Goal: Communication & Community: Connect with others

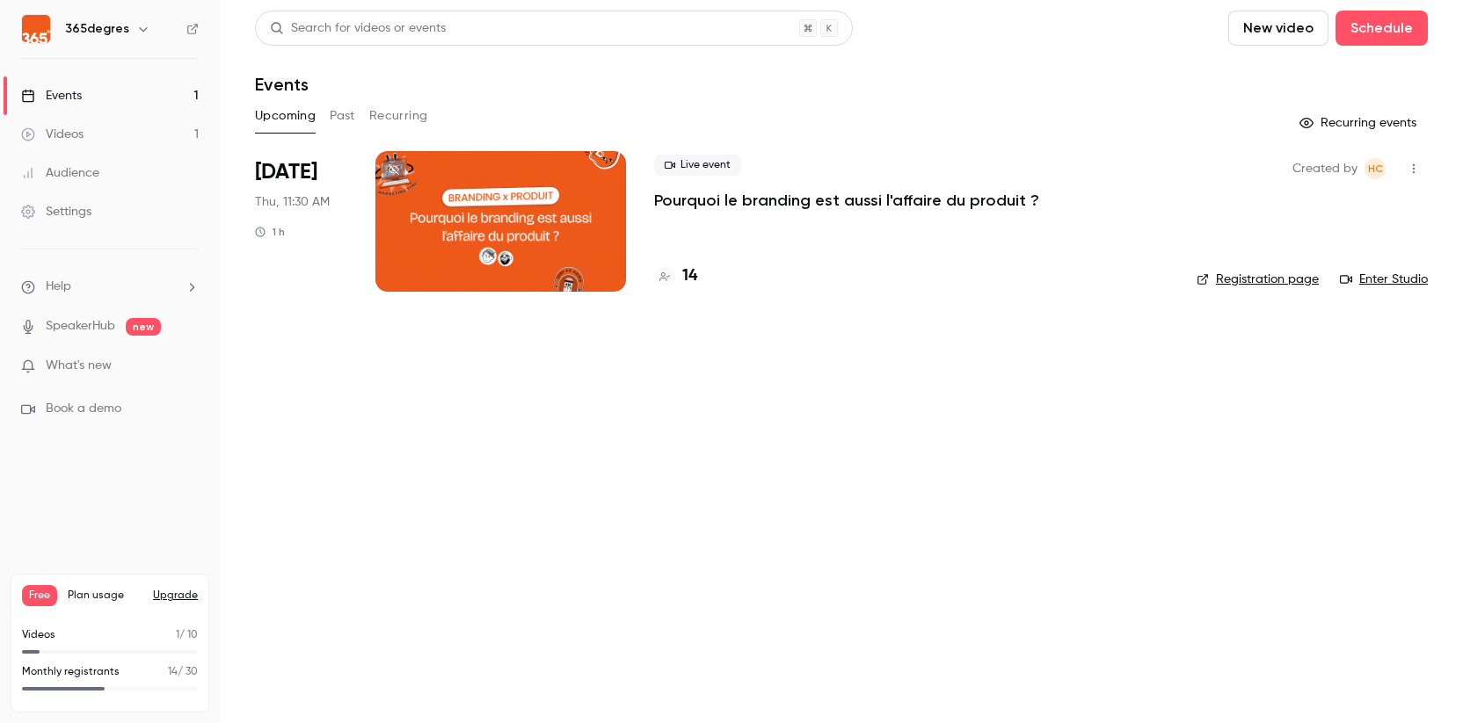
click at [345, 117] on button "Past" at bounding box center [342, 116] width 25 height 28
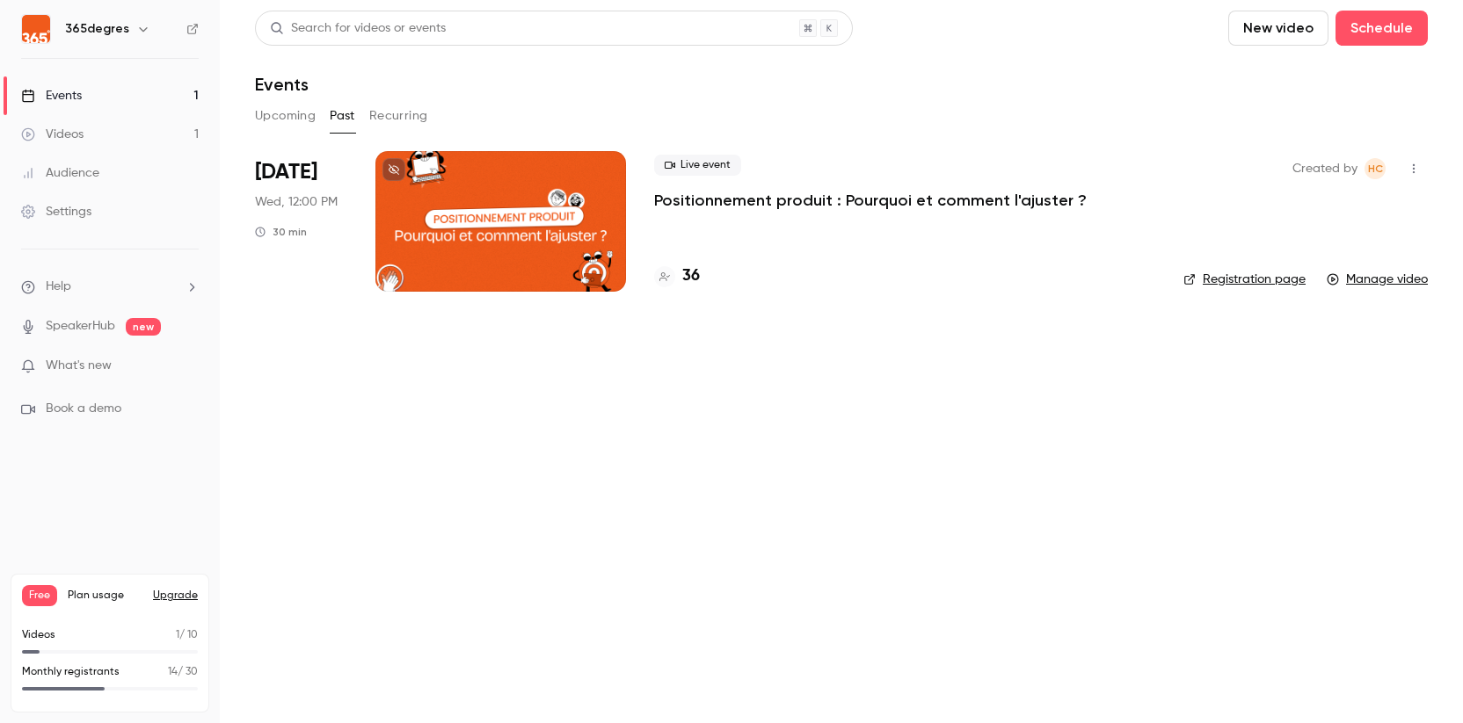
drag, startPoint x: 281, startPoint y: 115, endPoint x: 316, endPoint y: 117, distance: 35.2
click at [281, 116] on button "Upcoming" at bounding box center [285, 116] width 61 height 28
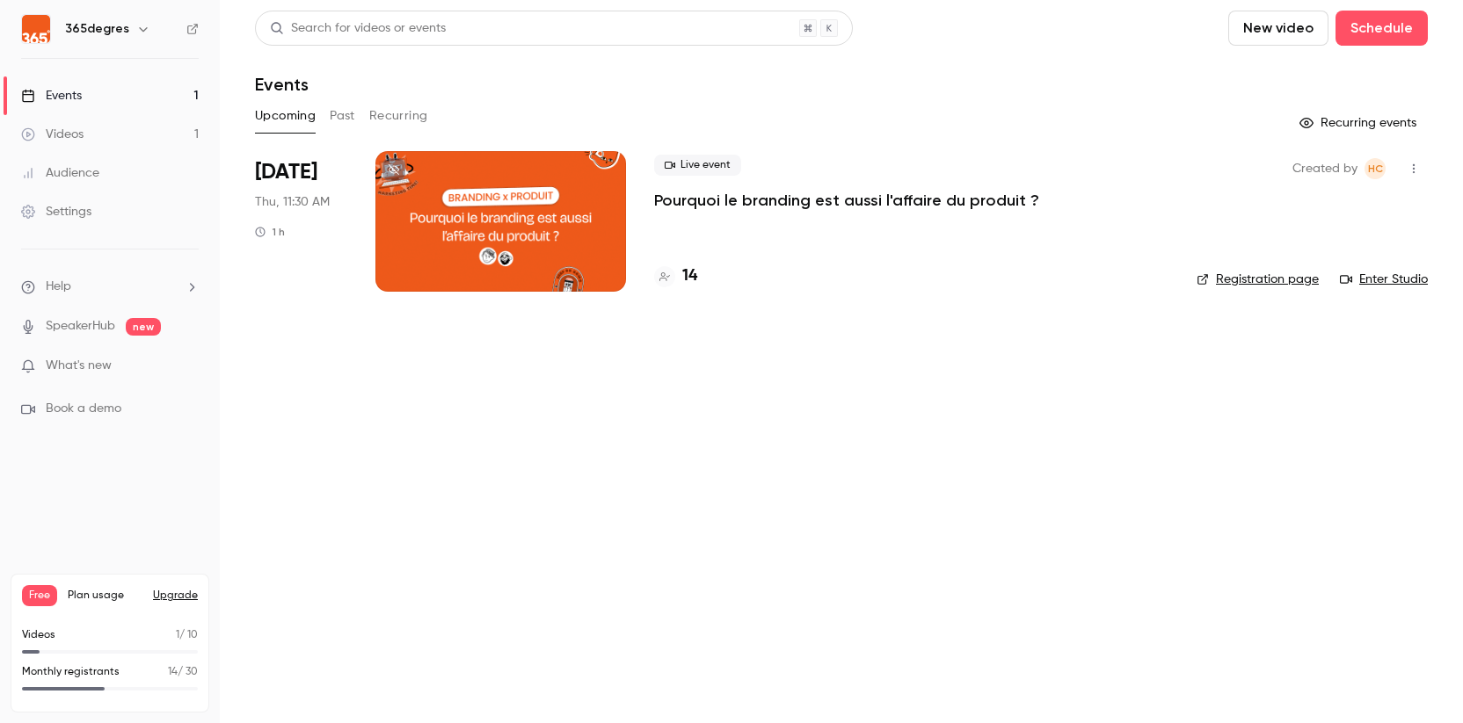
drag, startPoint x: 402, startPoint y: 110, endPoint x: 419, endPoint y: 98, distance: 21.5
click at [402, 110] on button "Recurring" at bounding box center [398, 116] width 59 height 28
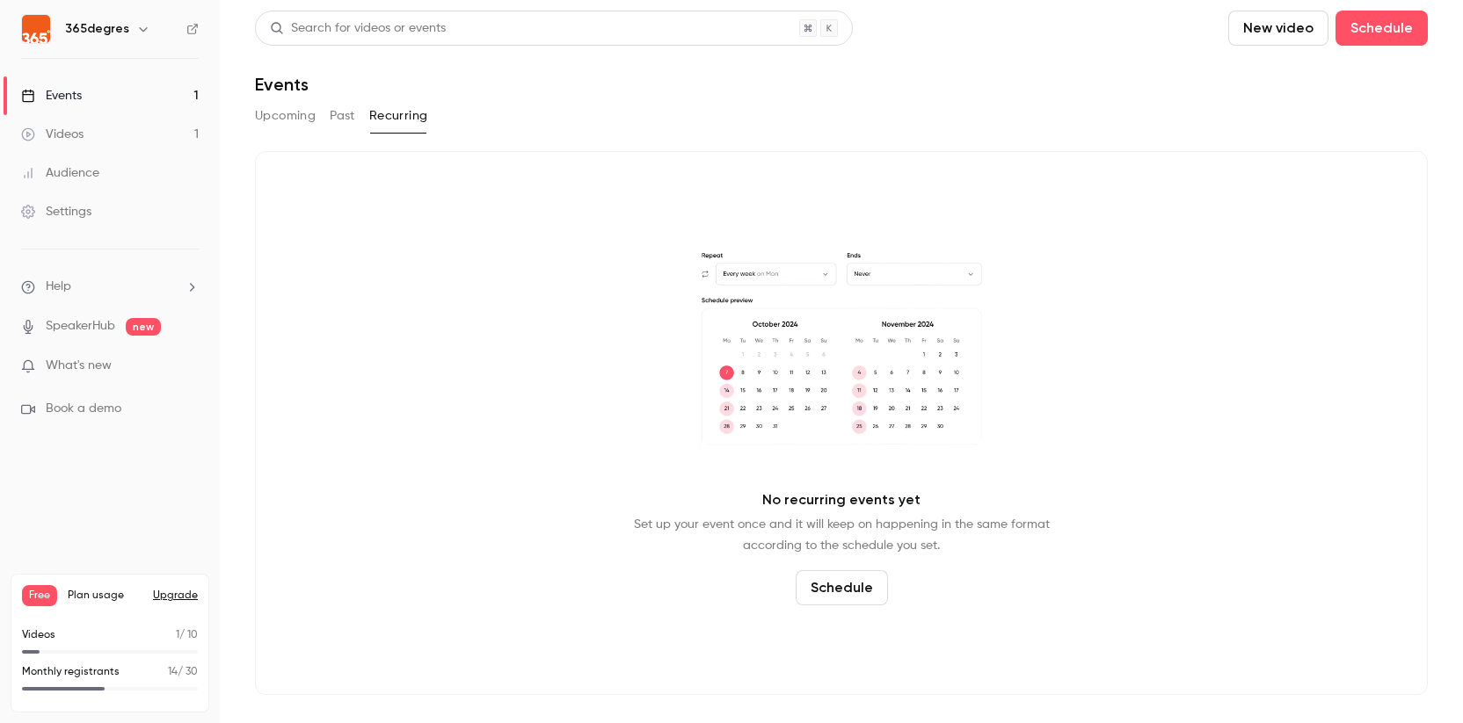
click at [55, 127] on div "Videos" at bounding box center [52, 135] width 62 height 18
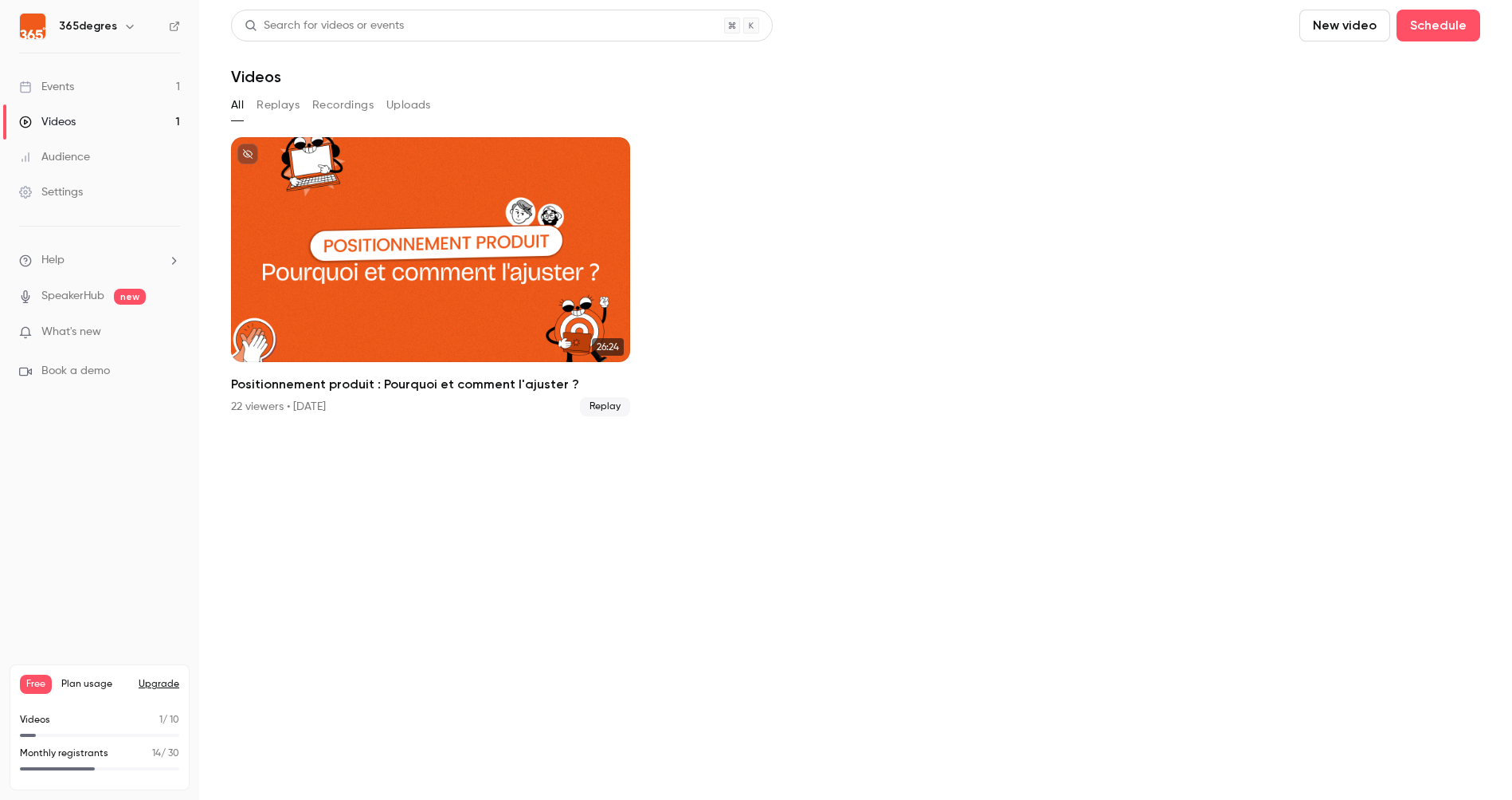
click at [69, 121] on div "Videos" at bounding box center [47, 122] width 56 height 16
click at [283, 95] on button "Replays" at bounding box center [277, 105] width 43 height 25
click at [60, 77] on link "Events 1" at bounding box center [100, 86] width 199 height 35
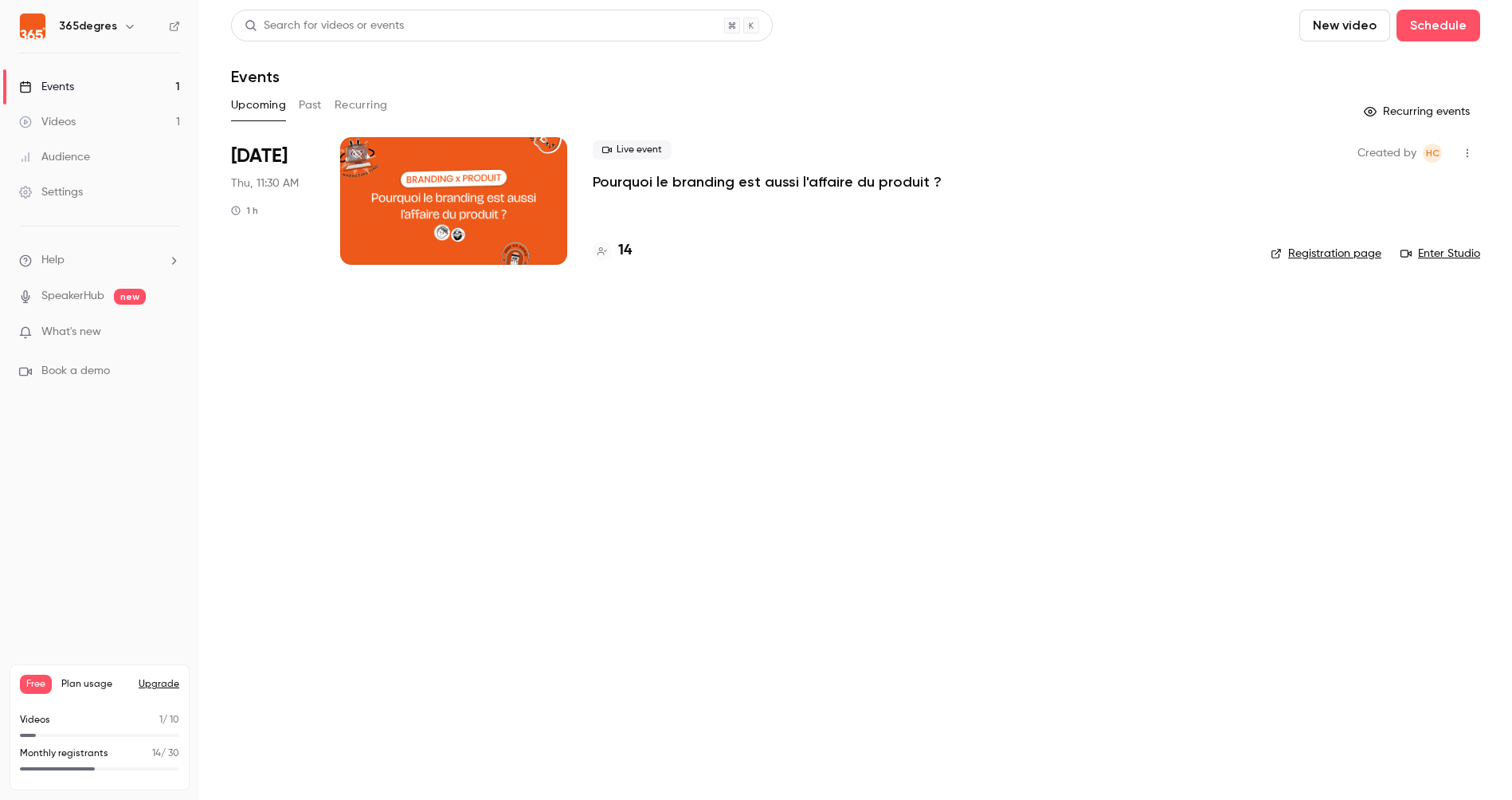
click at [649, 170] on div "Live event Pourquoi le branding est aussi l'affaire du produit ?" at bounding box center [919, 166] width 653 height 51
click at [649, 178] on p "Pourquoi le branding est aussi l'affaire du produit ?" at bounding box center [767, 181] width 349 height 19
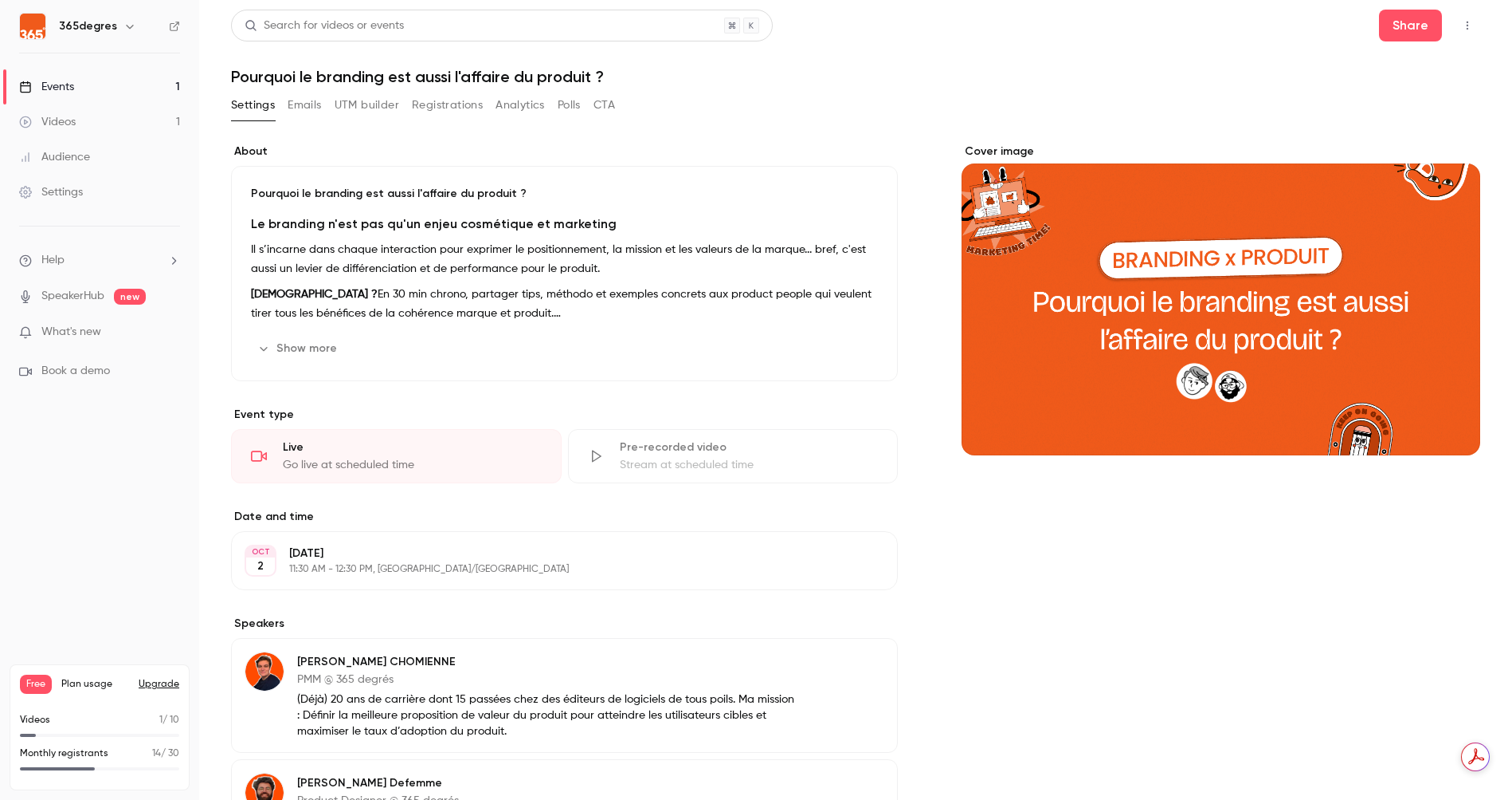
click at [884, 20] on icon "button" at bounding box center [1468, 25] width 13 height 11
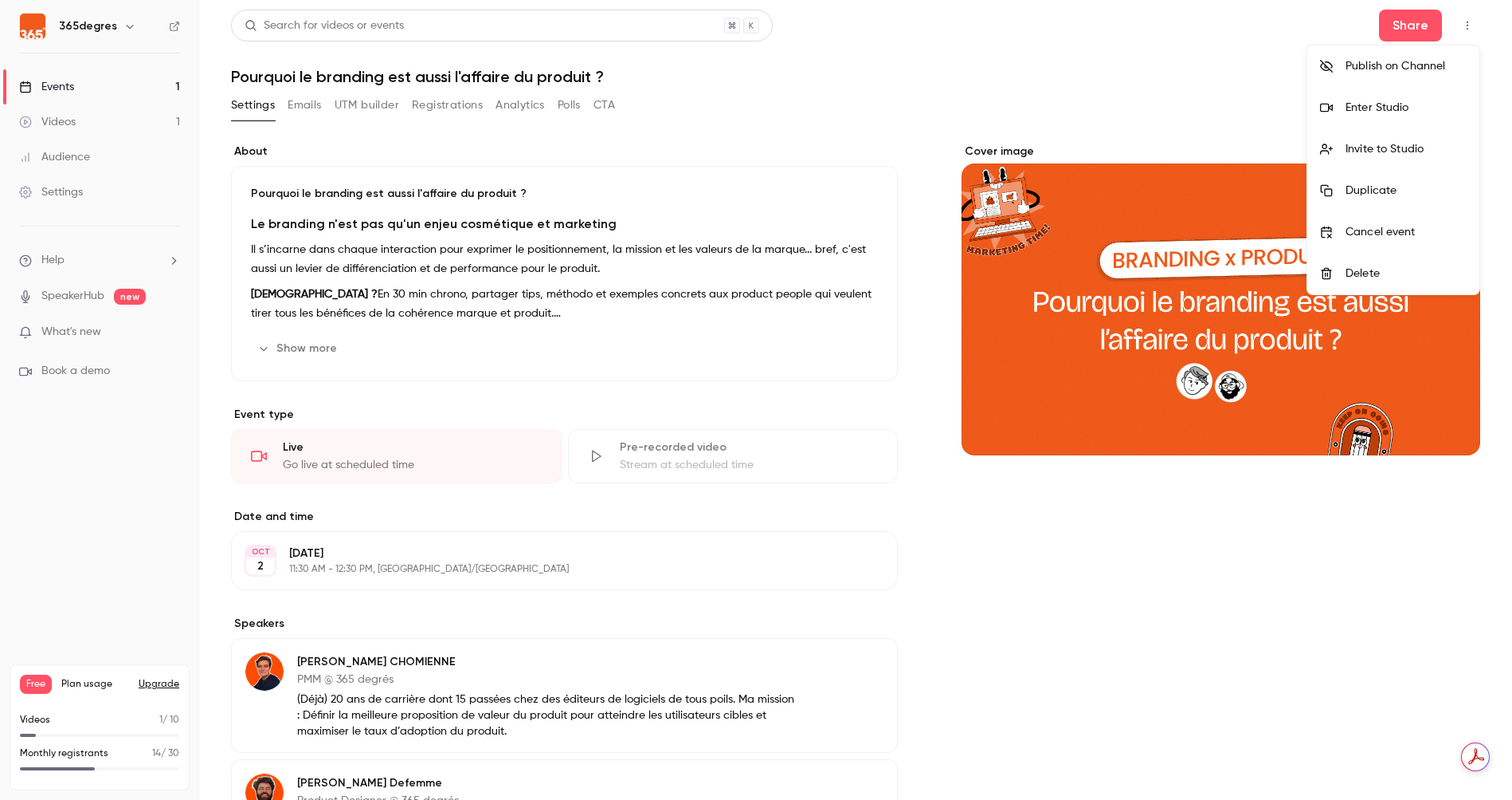
click at [884, 104] on div "Enter Studio" at bounding box center [1407, 108] width 121 height 16
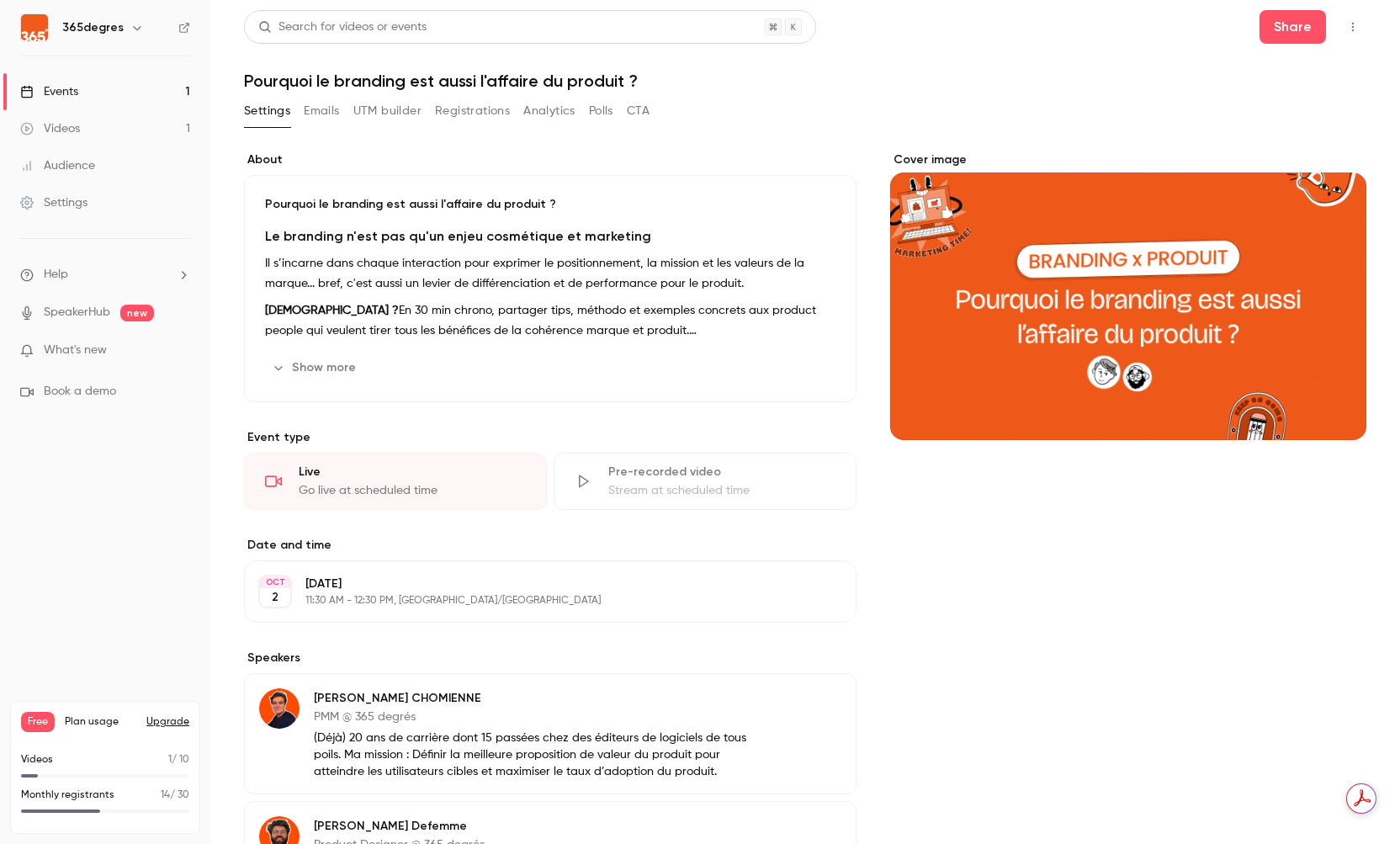
click at [933, 27] on button "button" at bounding box center [1352, 27] width 27 height 27
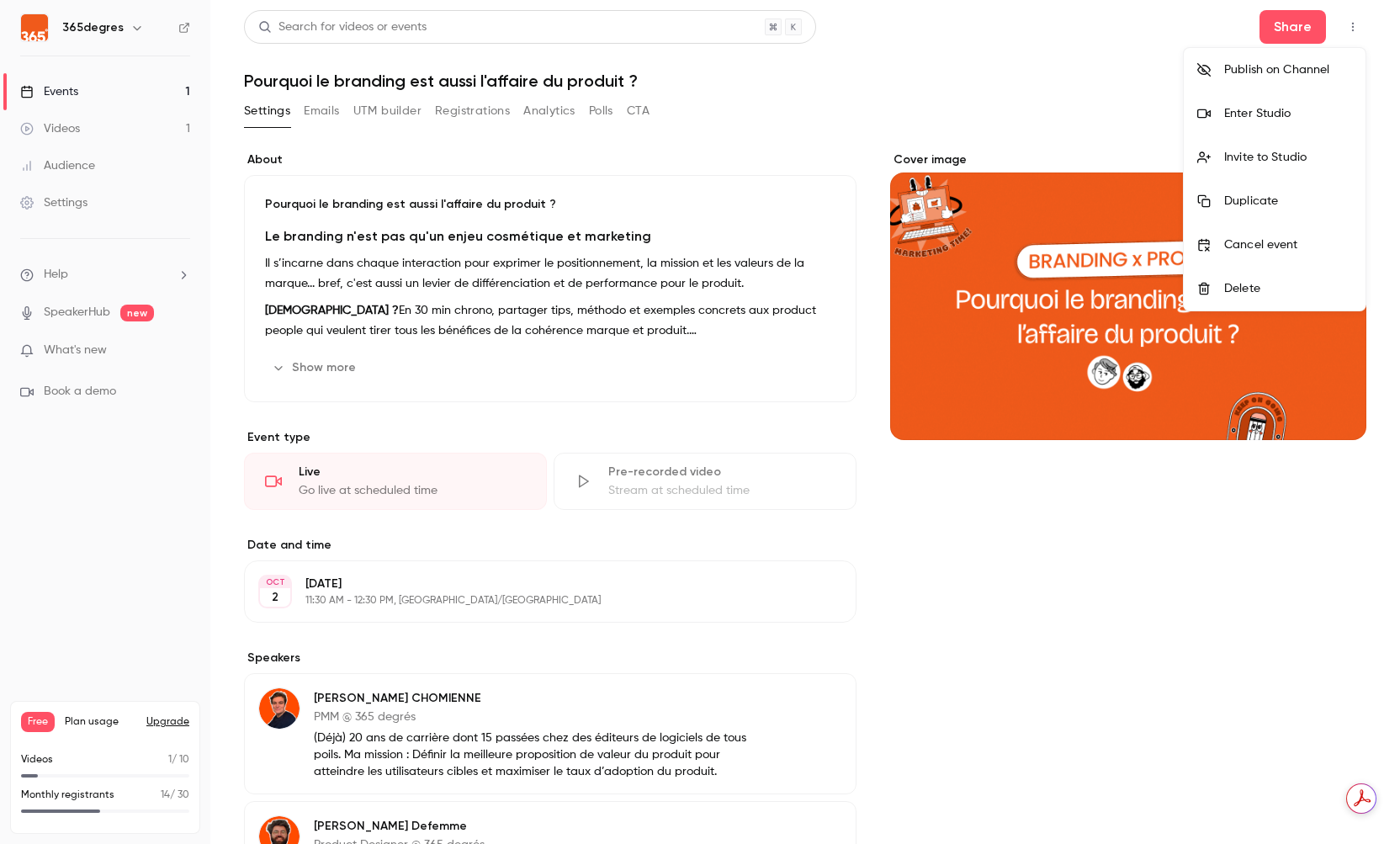
click at [933, 159] on div "Invite to Studio" at bounding box center [1288, 158] width 128 height 17
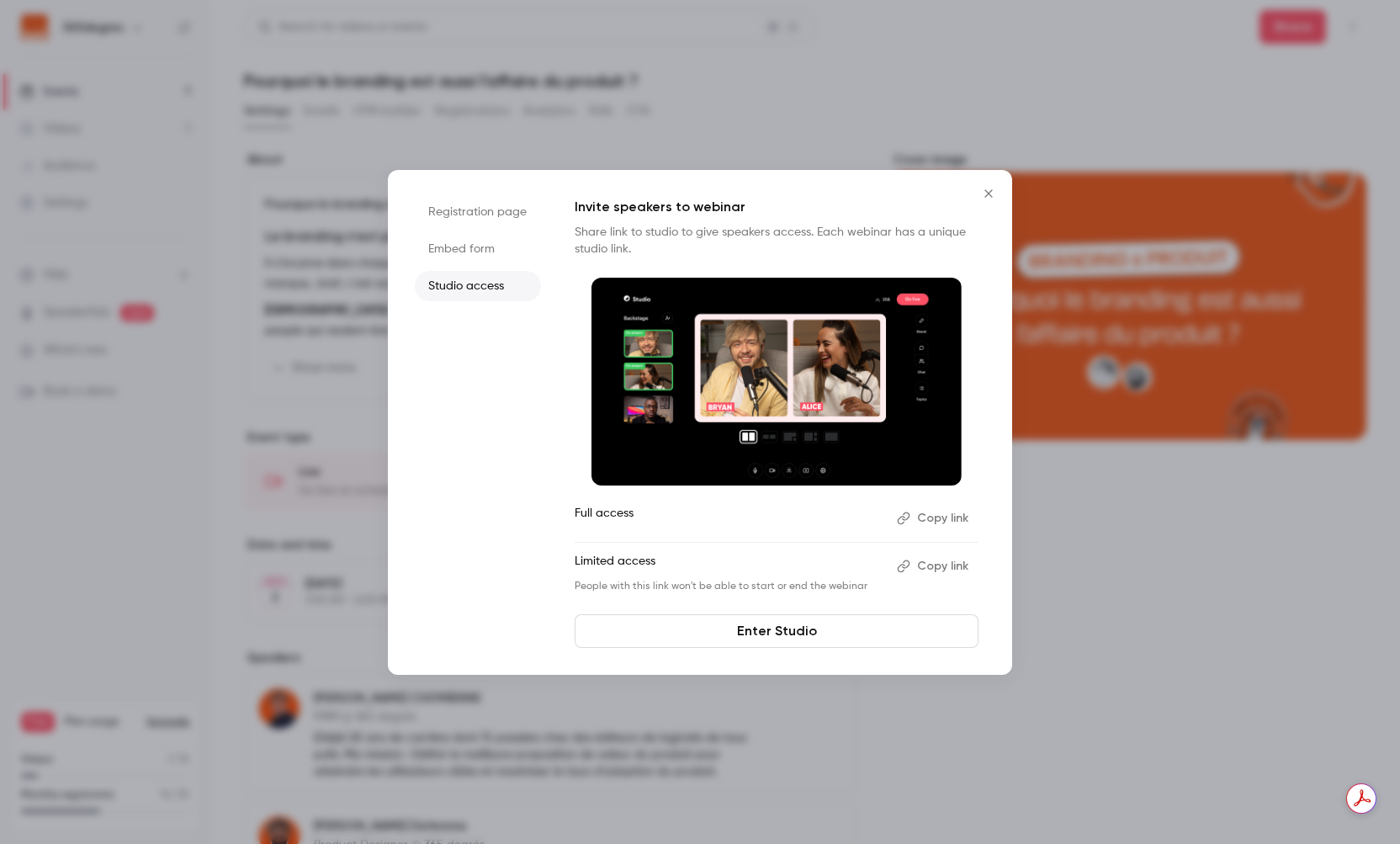
click at [932, 566] on button "Copy link" at bounding box center [934, 566] width 88 height 27
click at [933, 189] on icon "Close" at bounding box center [988, 193] width 20 height 13
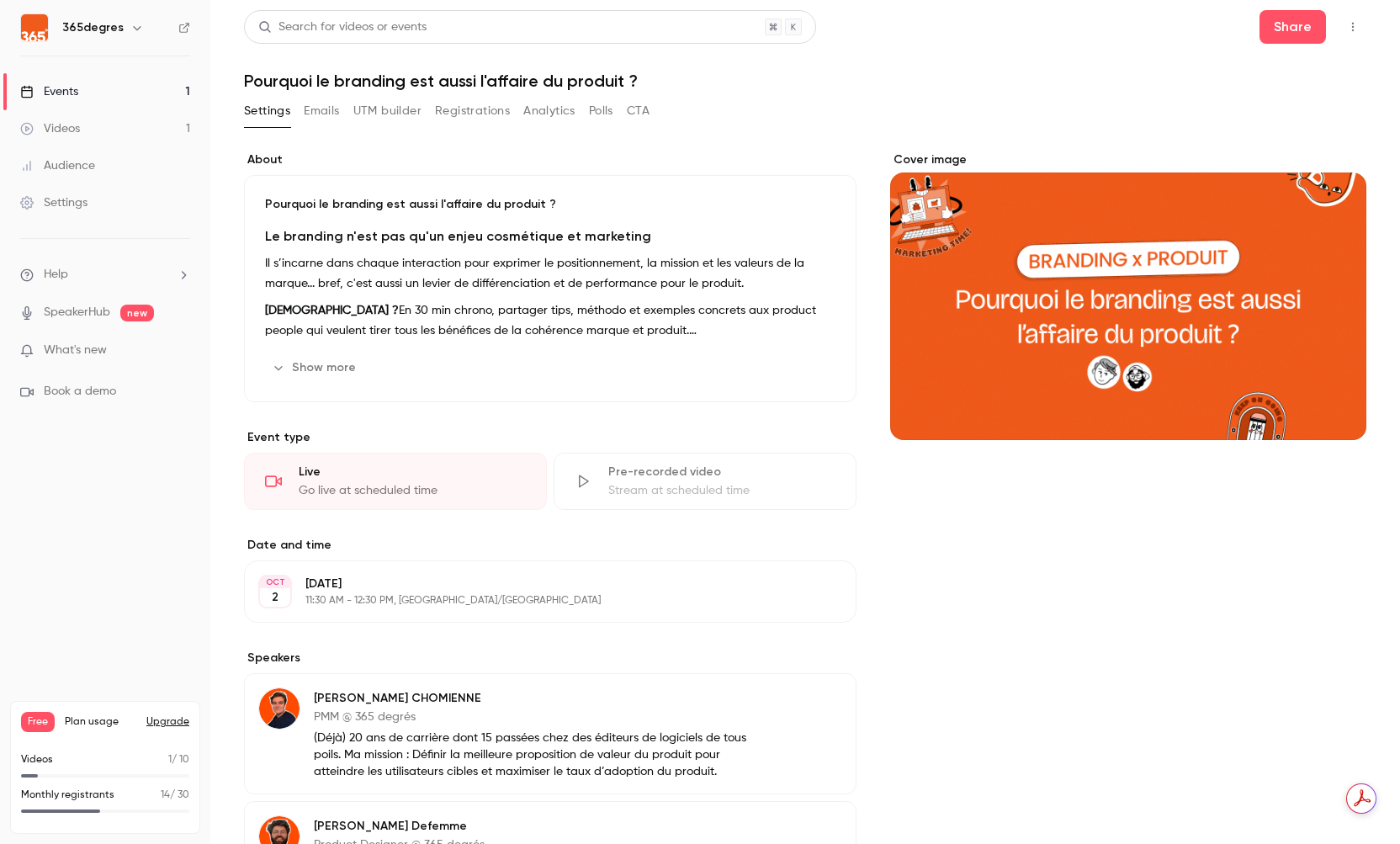
click at [933, 23] on icon "button" at bounding box center [1352, 27] width 13 height 11
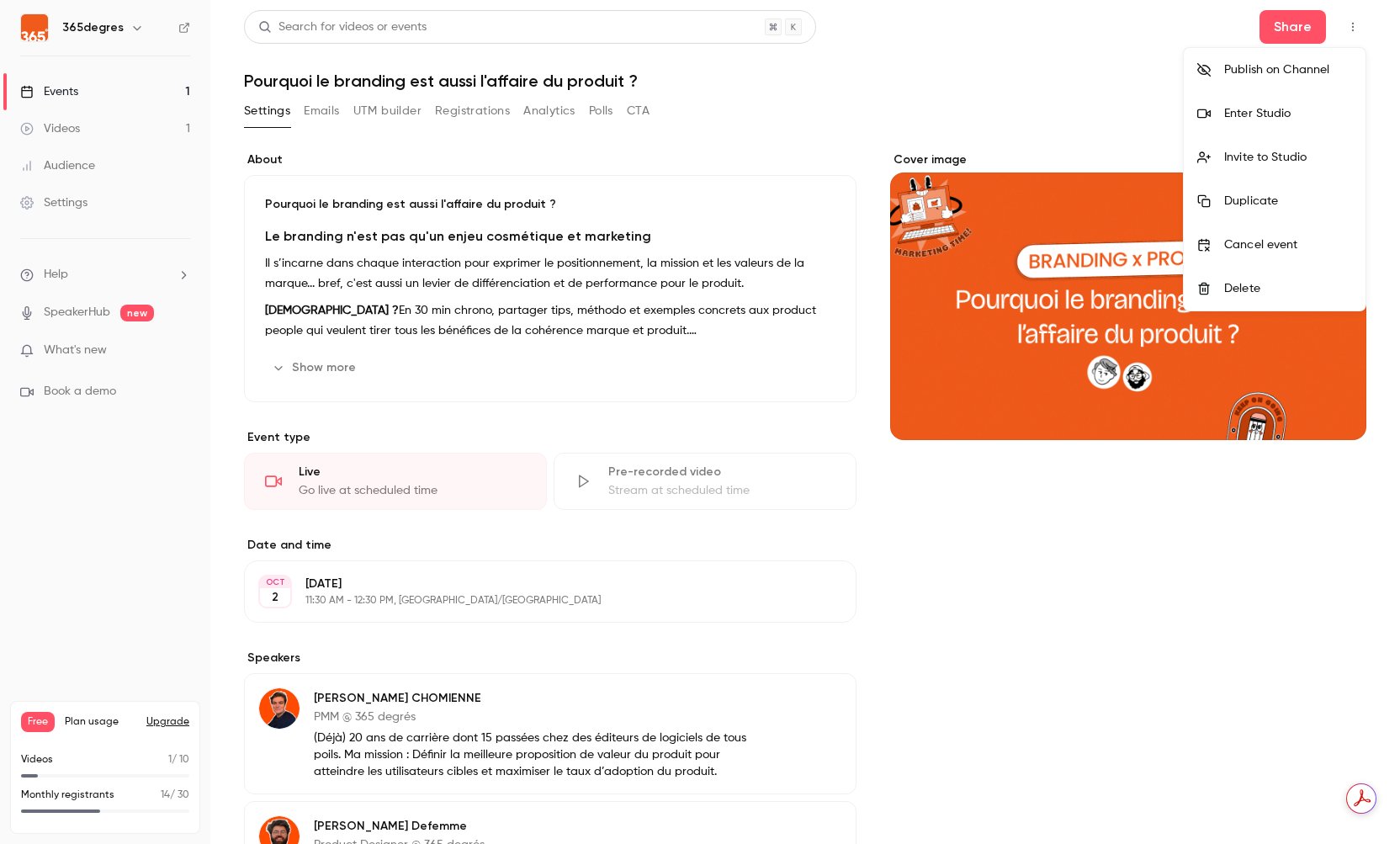
click at [933, 106] on div "Enter Studio" at bounding box center [1288, 114] width 128 height 17
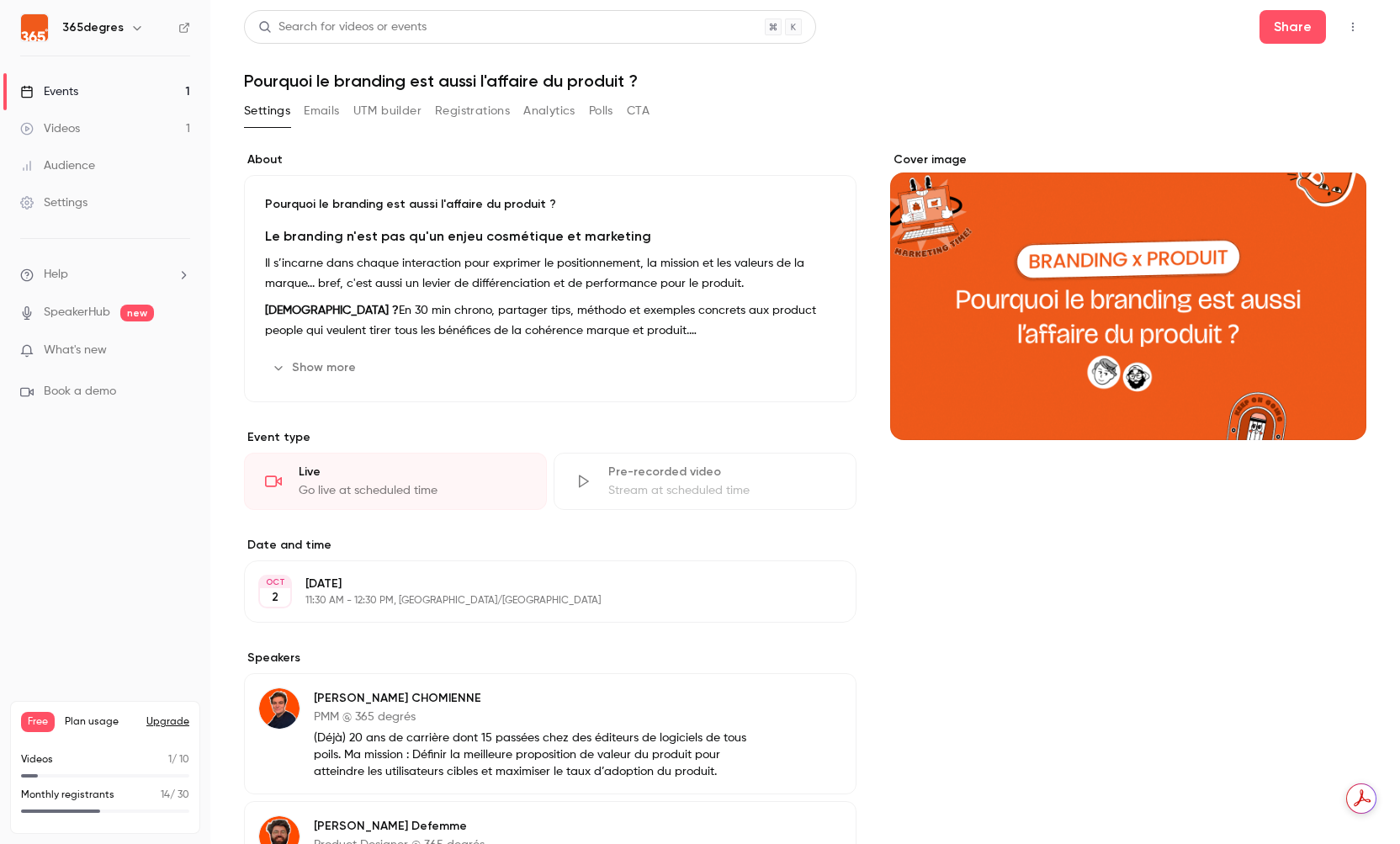
click at [933, 25] on icon "button" at bounding box center [1352, 27] width 13 height 11
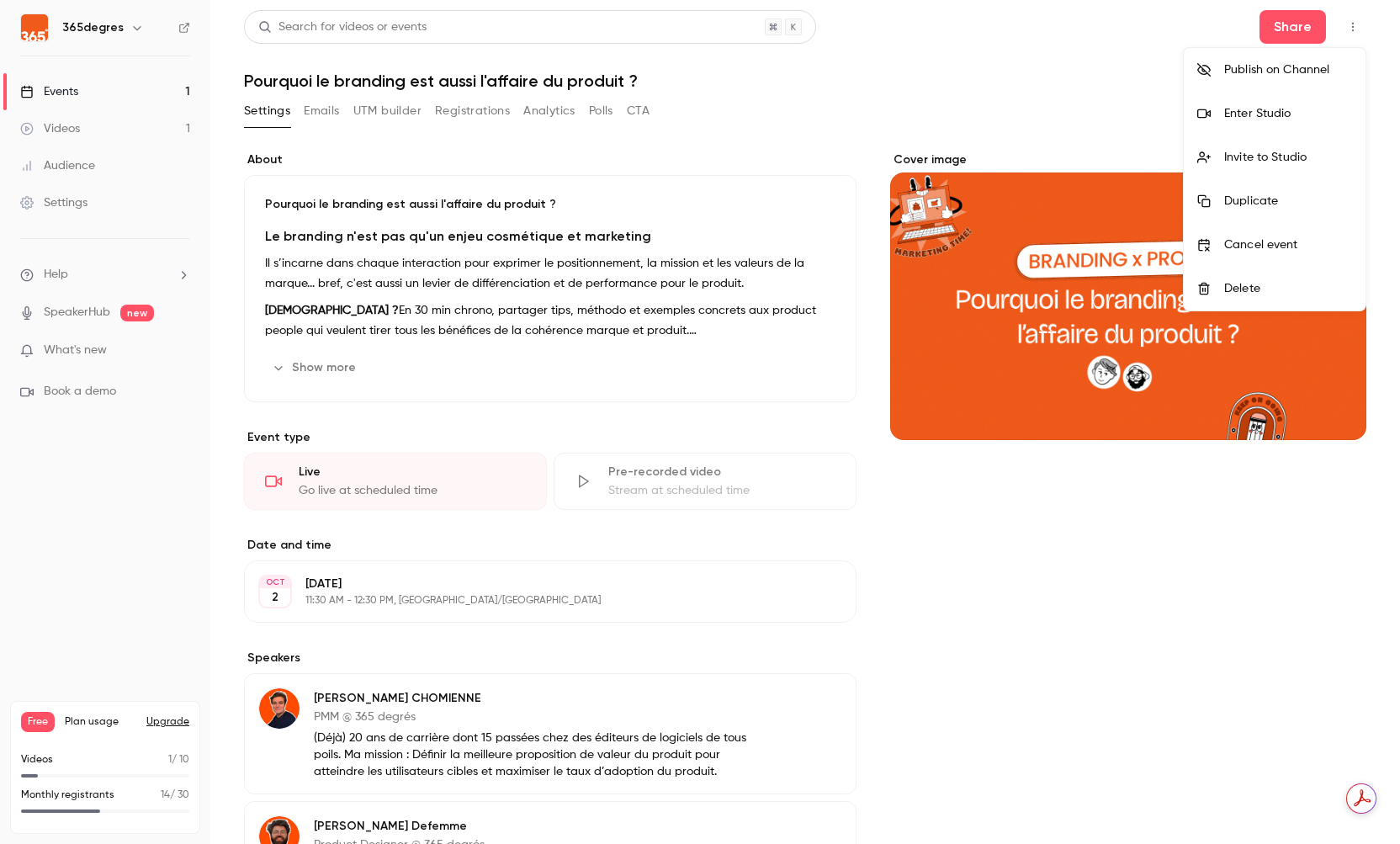
click at [933, 156] on div "Invite to Studio" at bounding box center [1288, 158] width 128 height 17
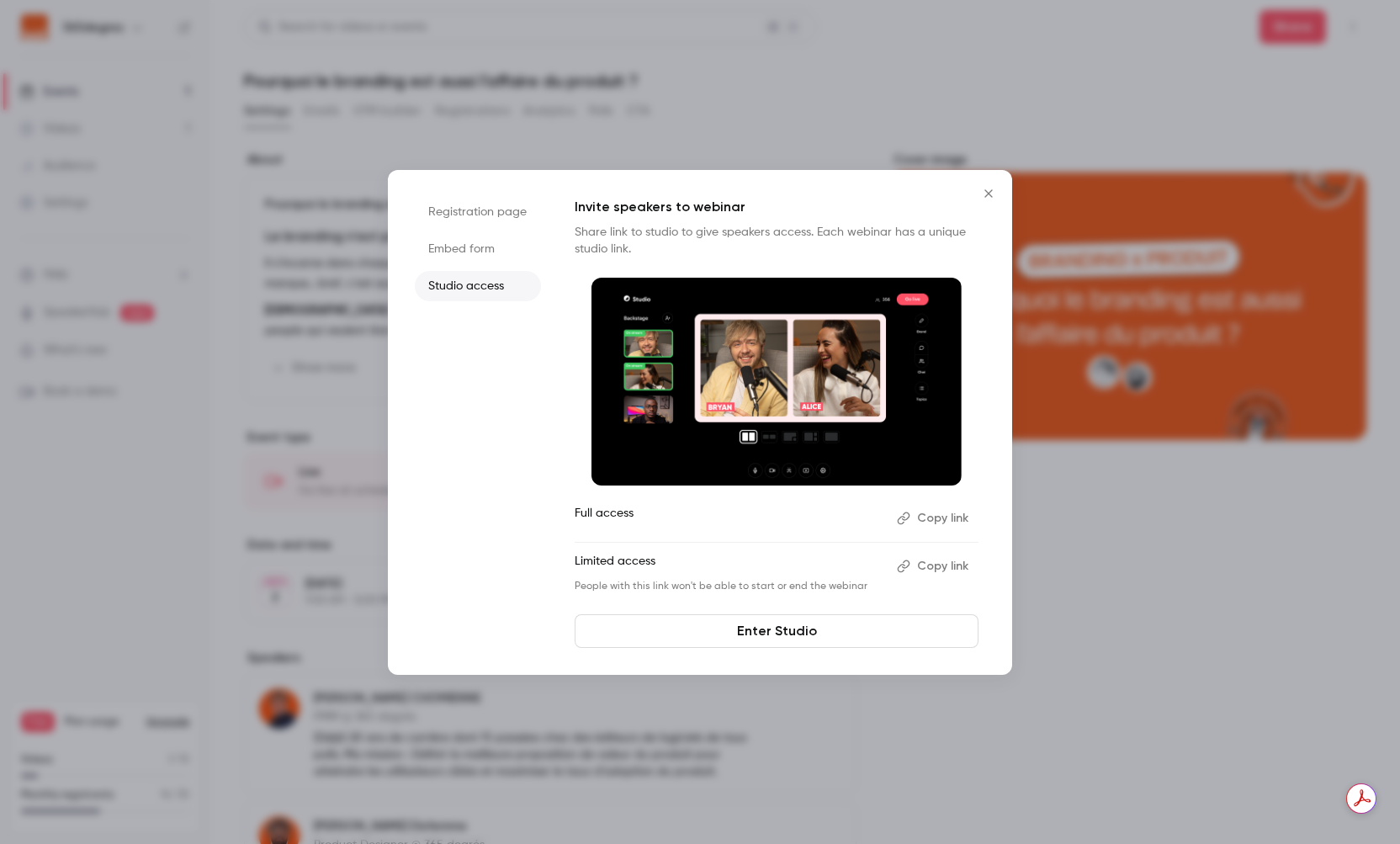
click at [933, 520] on button "Copy link" at bounding box center [934, 518] width 88 height 27
